Goal: Transaction & Acquisition: Download file/media

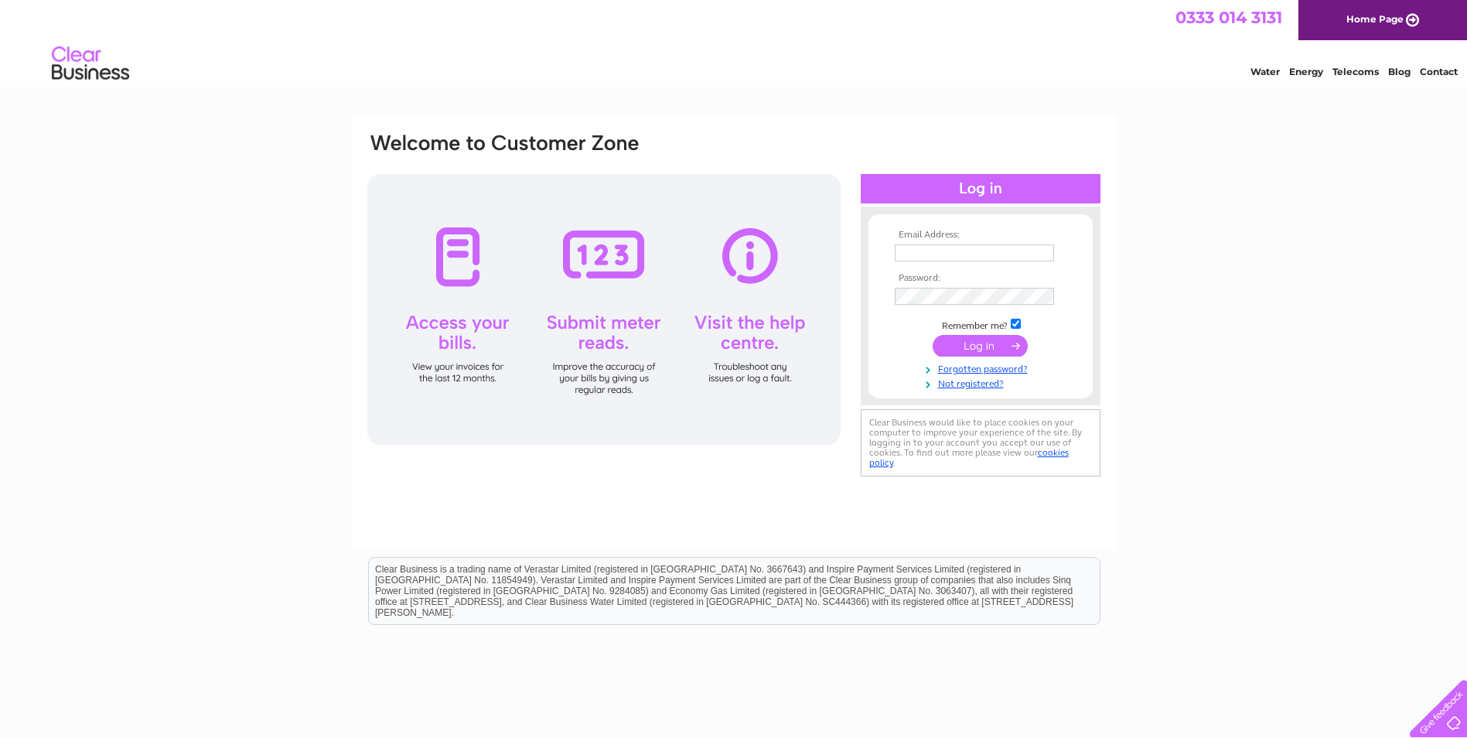
type input "[EMAIL_ADDRESS][DOMAIN_NAME]"
click at [981, 349] on input "submit" at bounding box center [979, 346] width 95 height 22
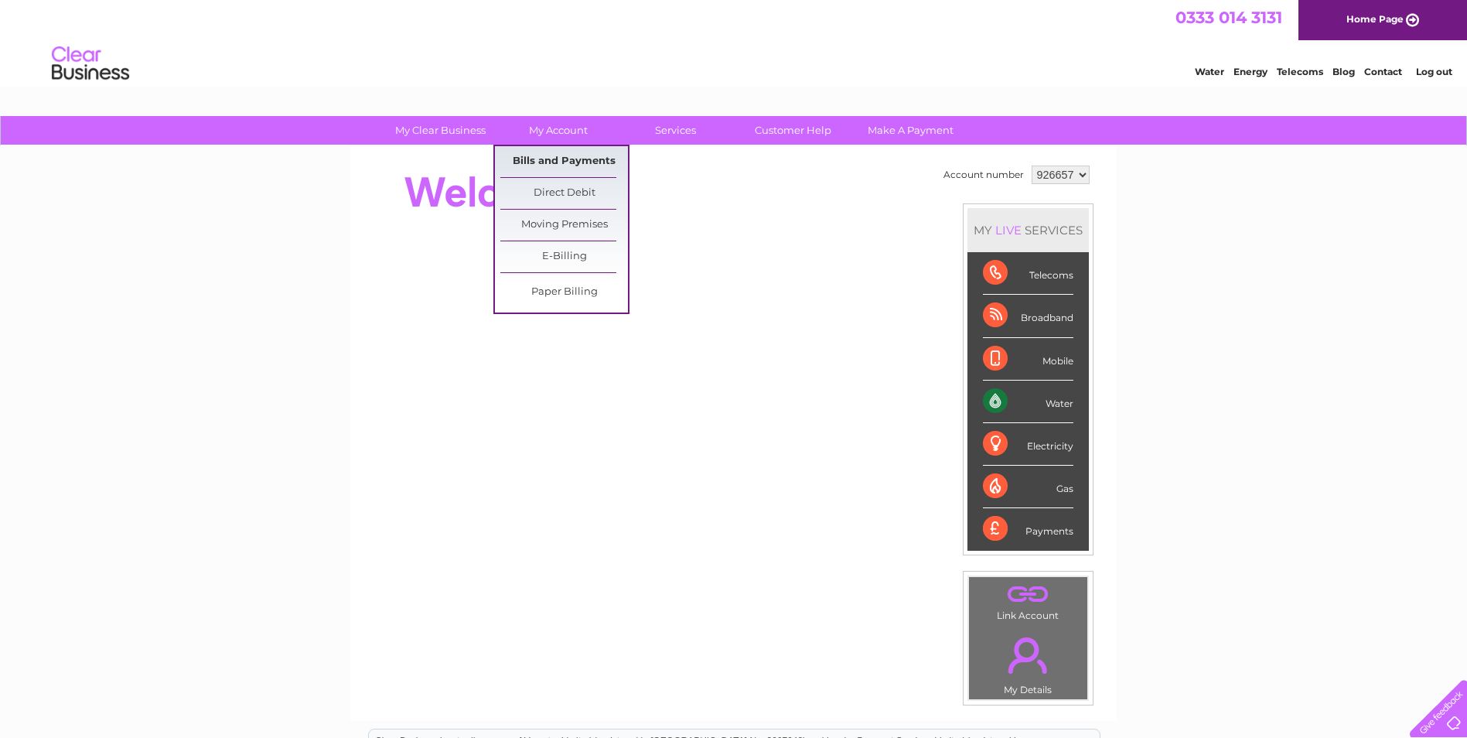
click at [574, 155] on link "Bills and Payments" at bounding box center [564, 161] width 128 height 31
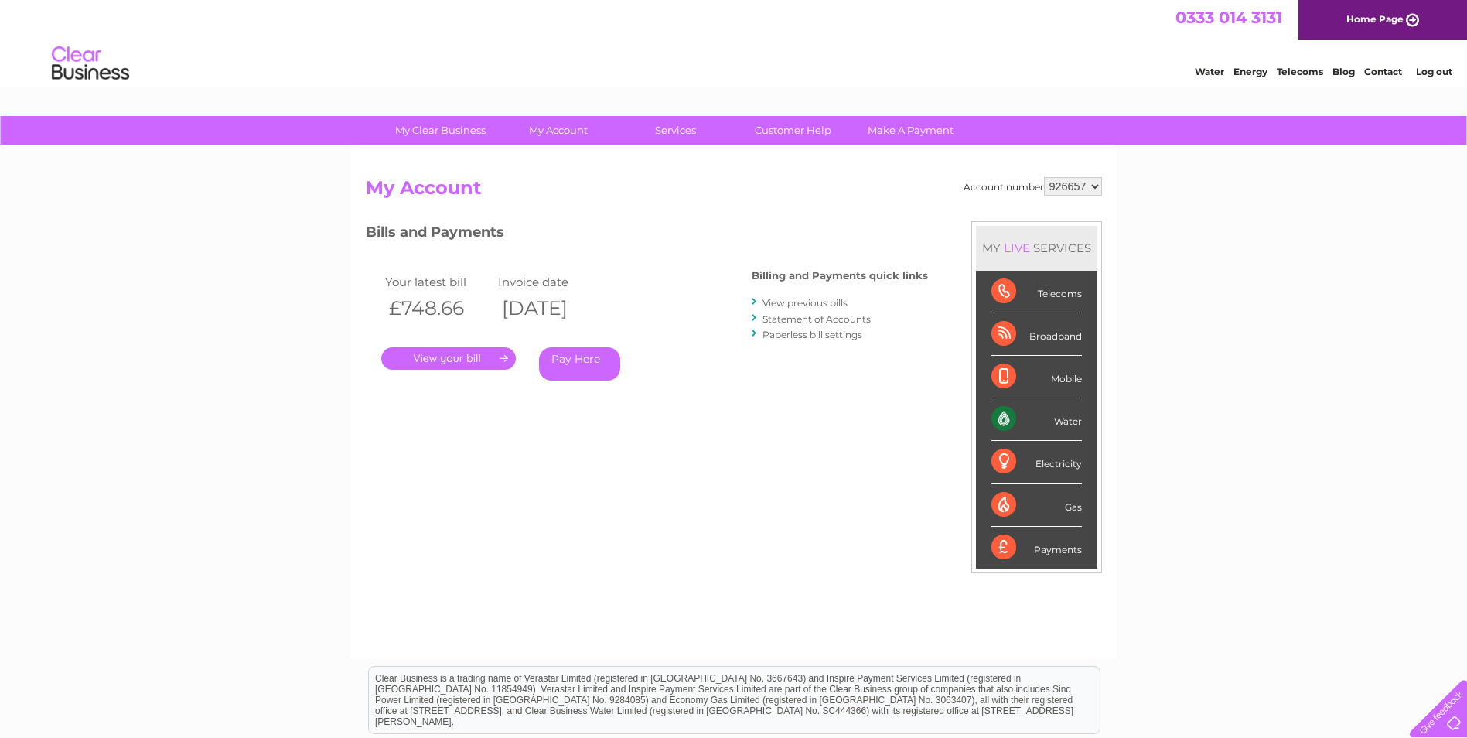
click at [798, 302] on link "View previous bills" at bounding box center [804, 303] width 85 height 12
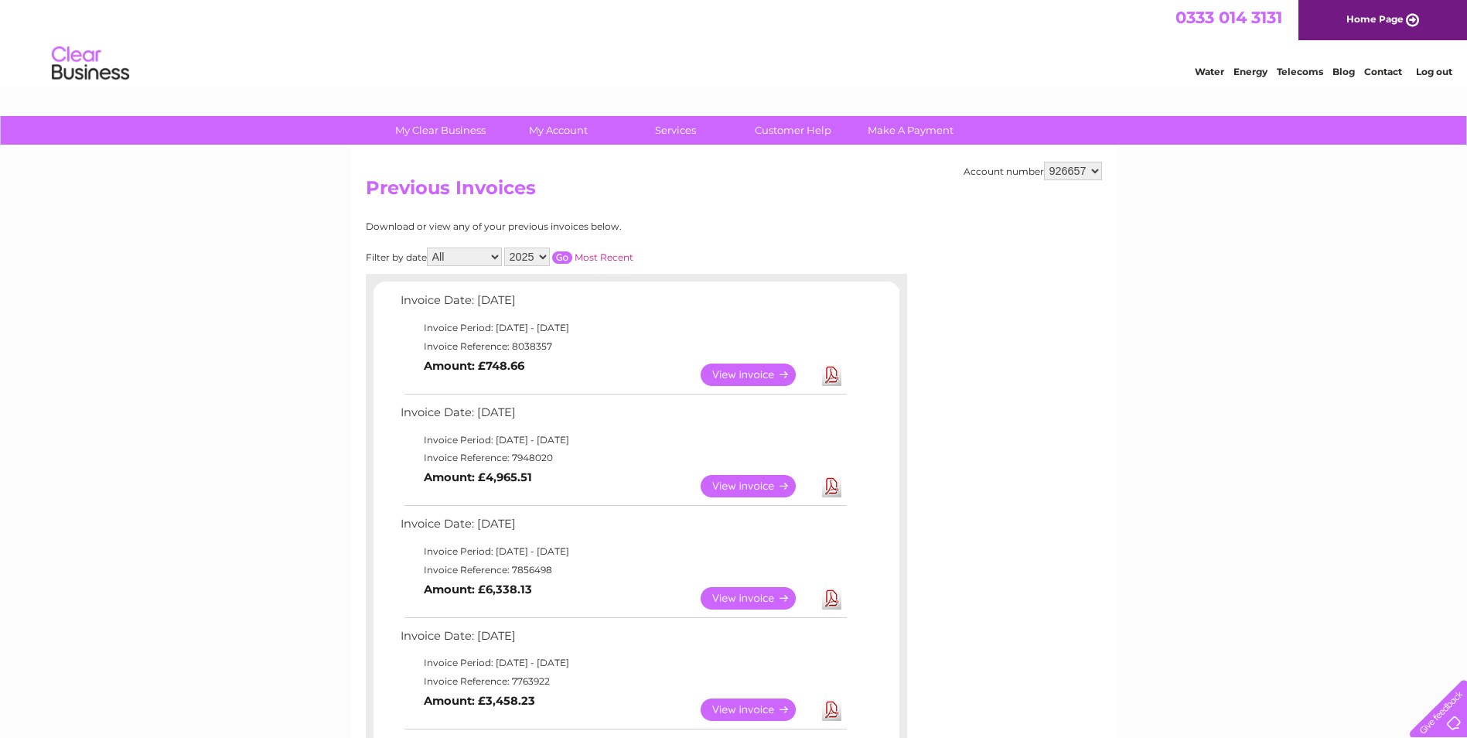
click at [829, 486] on link "Download" at bounding box center [831, 486] width 19 height 22
click at [830, 374] on link "Download" at bounding box center [831, 374] width 19 height 22
